Goal: Find specific page/section: Find specific page/section

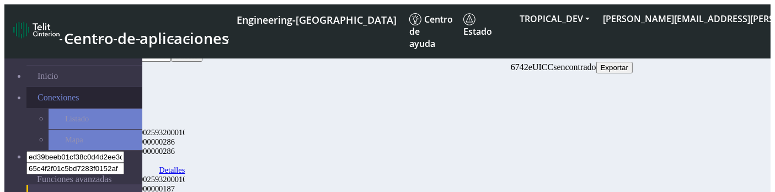
click at [64, 93] on span "Conexiones" at bounding box center [59, 98] width 42 height 10
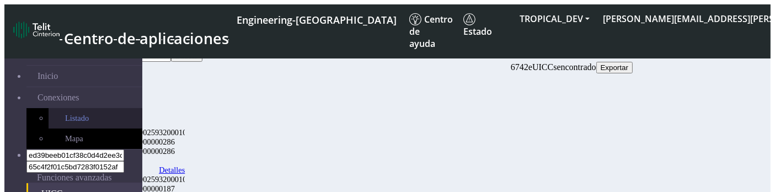
click at [56, 112] on link "Listado" at bounding box center [96, 118] width 94 height 20
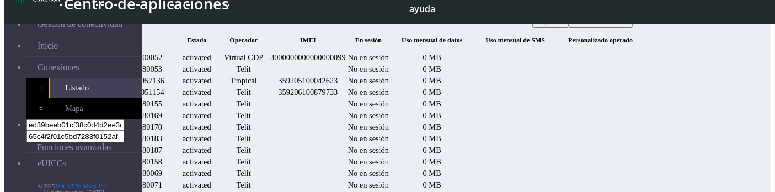
scroll to position [0, 1142]
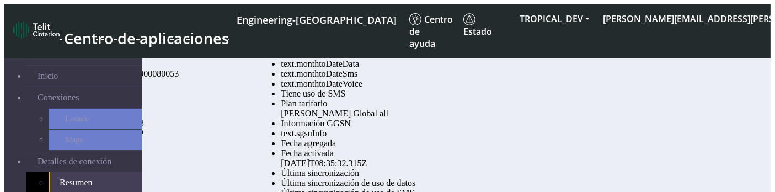
click at [396, 69] on div "text.monthtoDateData" at bounding box center [360, 64] width 158 height 10
copy div "monthtoDateData"
